Goal: Transaction & Acquisition: Purchase product/service

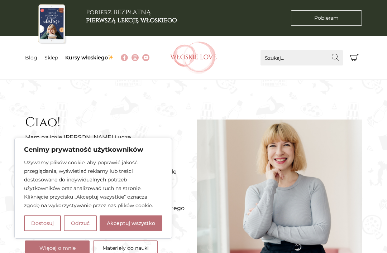
click at [50, 60] on link "Sklep" at bounding box center [51, 57] width 14 height 6
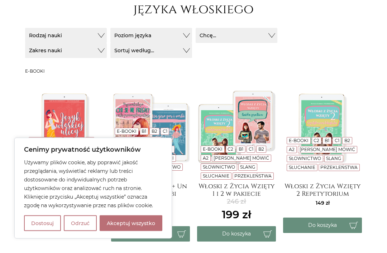
scroll to position [118, 0]
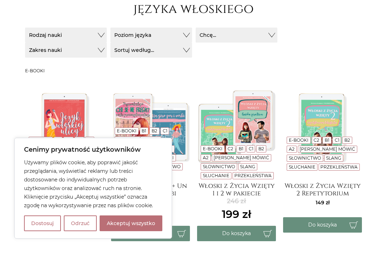
click at [259, 189] on h4 "Włoski z Życia Wzięty 1 i 2 w pakiecie" at bounding box center [236, 189] width 79 height 14
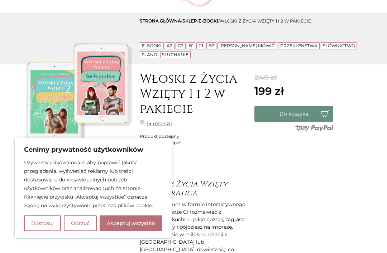
scroll to position [73, 0]
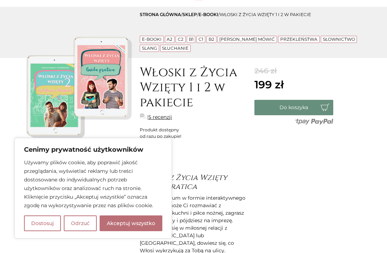
click at [146, 231] on button "Akceptuj wszystko" at bounding box center [131, 224] width 63 height 16
checkbox input "true"
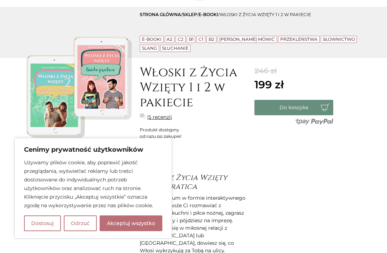
checkbox input "true"
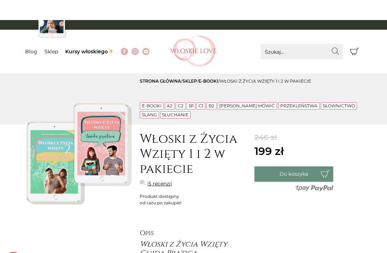
scroll to position [6, 0]
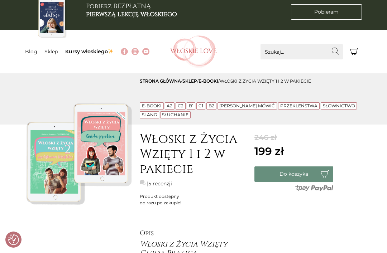
click at [292, 170] on button "Do koszyka" at bounding box center [293, 174] width 79 height 15
click at [355, 57] on button "Koszyk 1" at bounding box center [353, 51] width 15 height 15
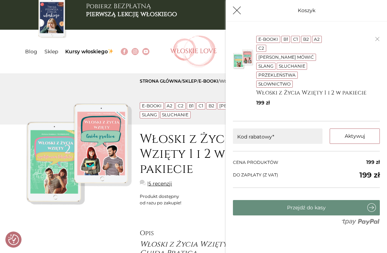
click at [339, 200] on link "Przejdź do kasy" at bounding box center [306, 207] width 147 height 15
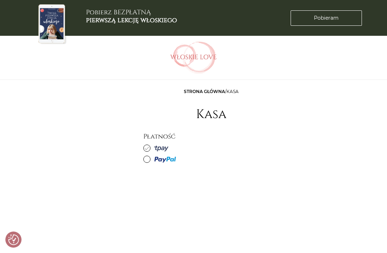
click at [147, 163] on label at bounding box center [211, 159] width 136 height 9
click at [0, 0] on input "radio" at bounding box center [0, 0] width 0 height 0
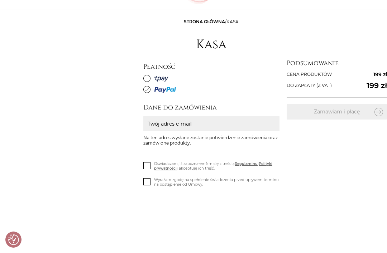
scroll to position [70, 0]
click at [152, 79] on label at bounding box center [211, 77] width 136 height 9
click at [0, 0] on input "radio" at bounding box center [0, 0] width 0 height 0
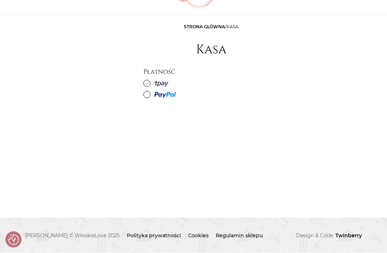
scroll to position [40, 0]
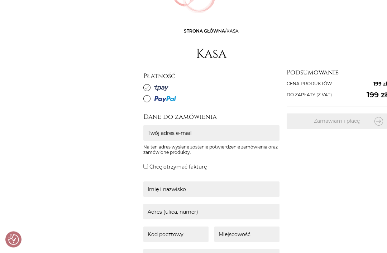
click at [149, 103] on label at bounding box center [211, 99] width 136 height 9
click at [0, 0] on input "radio" at bounding box center [0, 0] width 0 height 0
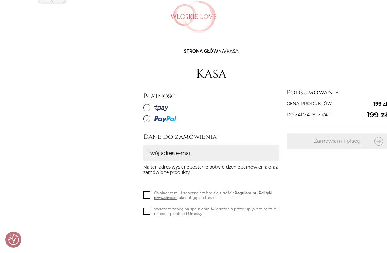
click at [144, 111] on label at bounding box center [211, 107] width 136 height 9
click at [0, 0] on input "radio" at bounding box center [0, 0] width 0 height 0
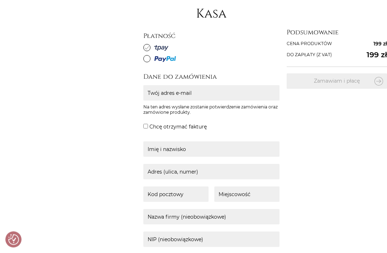
click at [144, 62] on label at bounding box center [211, 58] width 136 height 9
click at [0, 0] on input "radio" at bounding box center [0, 0] width 0 height 0
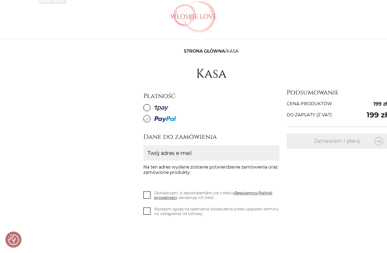
click at [151, 191] on label "Oświadczam, iż zapoznałem/am się z treścią Regulaminu i Polityki prywatności i …" at bounding box center [211, 197] width 136 height 13
click at [0, 0] on input "Oświadczam, iż zapoznałem/am się z treścią Regulaminu i Polityki prywatności i …" at bounding box center [0, 0] width 0 height 0
click at [145, 213] on icon at bounding box center [147, 211] width 6 height 6
click at [0, 0] on input "Wyrażam zgodę na spełnienie świadczenia przed upływem terminu na odstąpienie od…" at bounding box center [0, 0] width 0 height 0
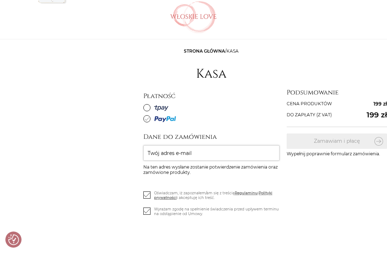
click at [260, 148] on input "Twój adres e-mail" at bounding box center [211, 152] width 136 height 15
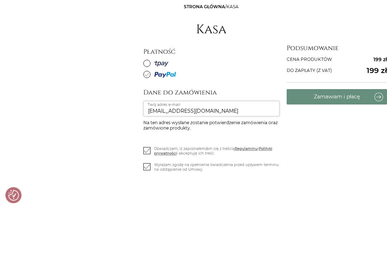
type input "julkadoda@wp.pl"
click at [366, 134] on button "Zamawiam i płacę" at bounding box center [337, 141] width 100 height 15
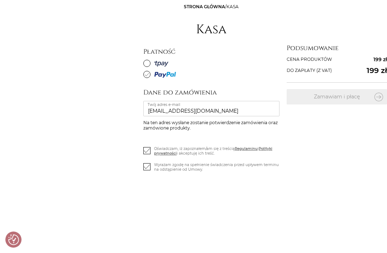
scroll to position [109, 0]
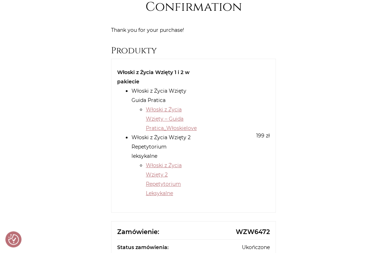
scroll to position [107, 0]
click at [183, 126] on link "Włoski z Życia Wzięty – Guida Pratica_Włoskielove" at bounding box center [171, 118] width 51 height 25
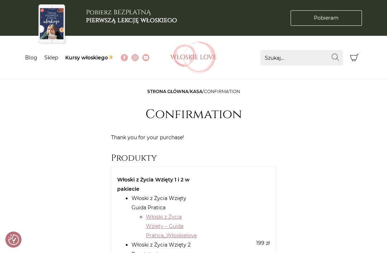
checkbox input "true"
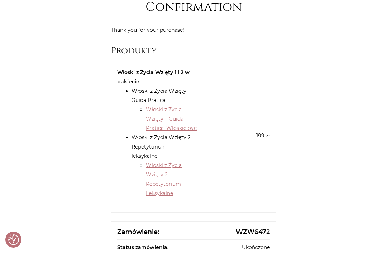
click at [160, 168] on link "Włoski z Życia Wzięty 2 Repetytorium Leksykalne" at bounding box center [164, 179] width 36 height 34
